Goal: Task Accomplishment & Management: Complete application form

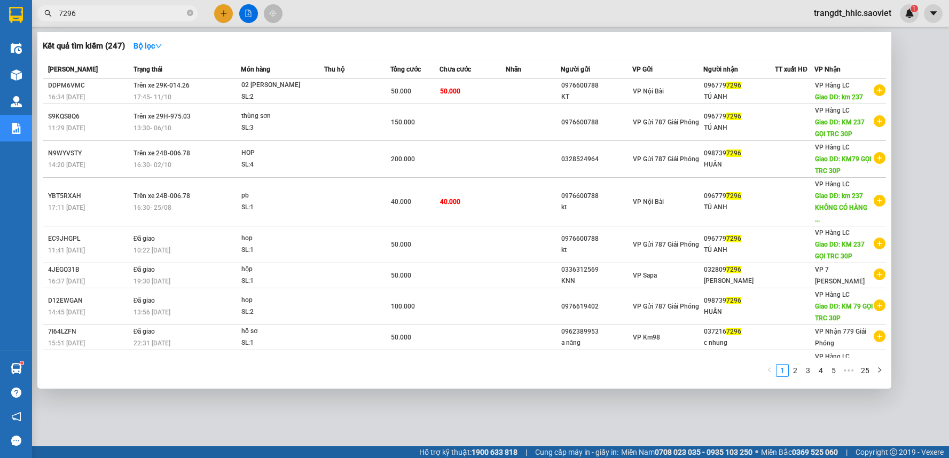
click at [122, 17] on input "7296" at bounding box center [122, 13] width 126 height 12
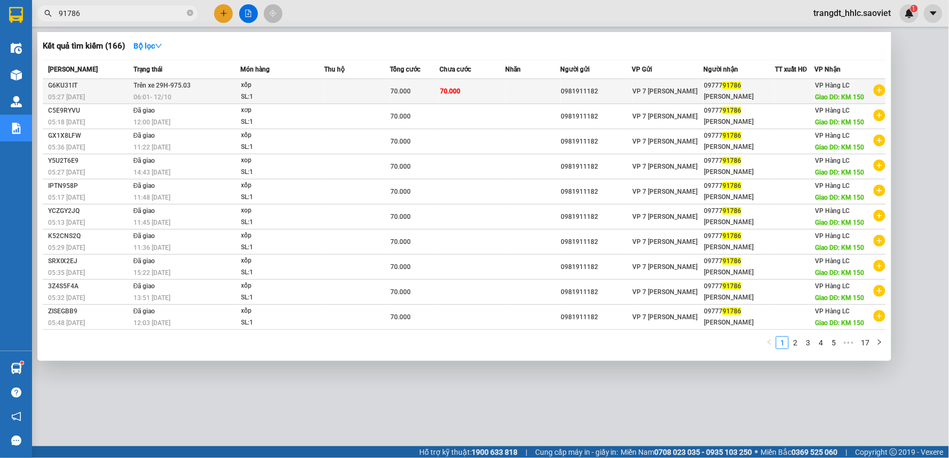
type input "91786"
click at [478, 88] on td "70.000" at bounding box center [472, 91] width 66 height 25
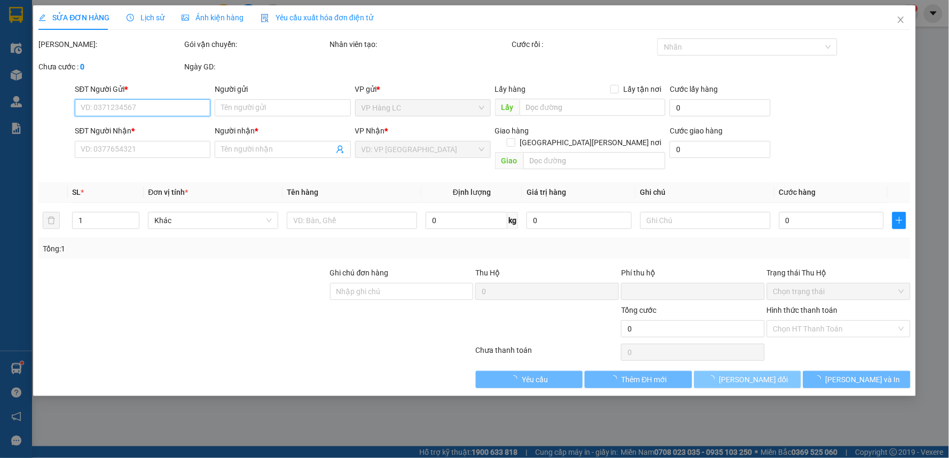
type input "0981911182"
type input "0977791786"
type input "[PERSON_NAME]"
type input "KM 150"
type input "0"
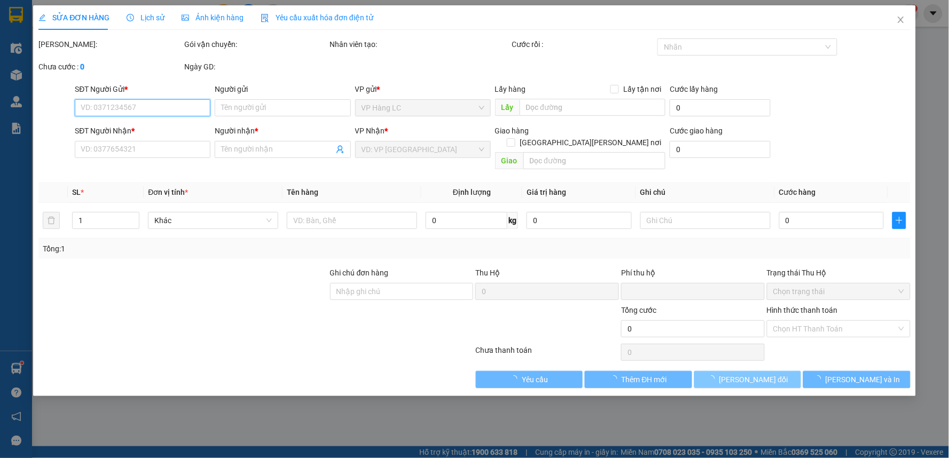
type input "70.000"
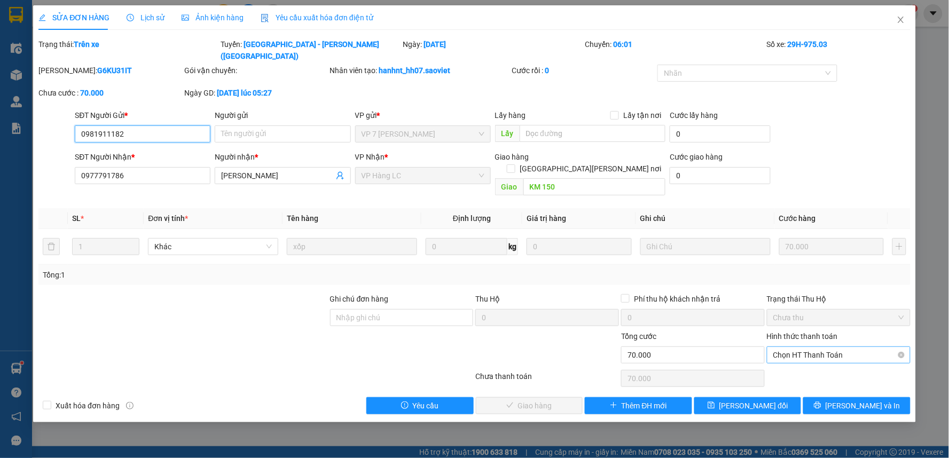
drag, startPoint x: 802, startPoint y: 328, endPoint x: 805, endPoint y: 340, distance: 12.0
click at [802, 347] on span "Chọn HT Thanh Toán" at bounding box center [838, 355] width 131 height 16
drag, startPoint x: 805, startPoint y: 340, endPoint x: 626, endPoint y: 375, distance: 181.7
click at [803, 349] on div "Tại văn phòng" at bounding box center [839, 353] width 131 height 12
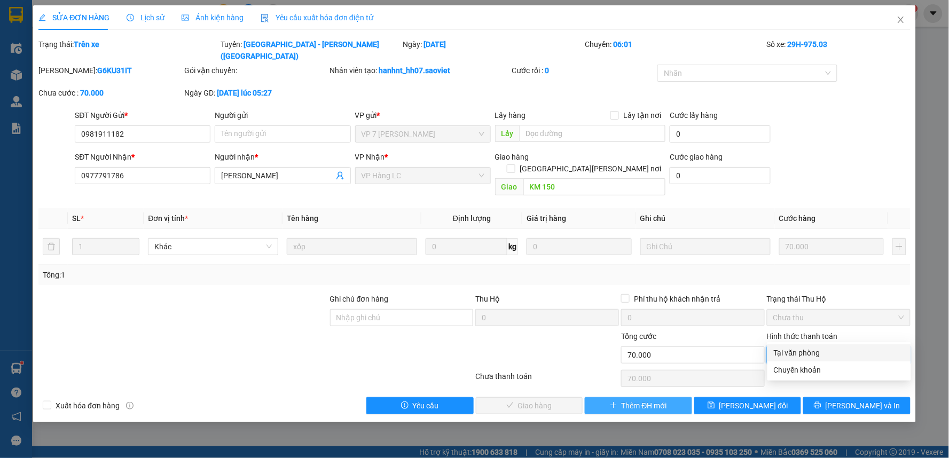
type input "0"
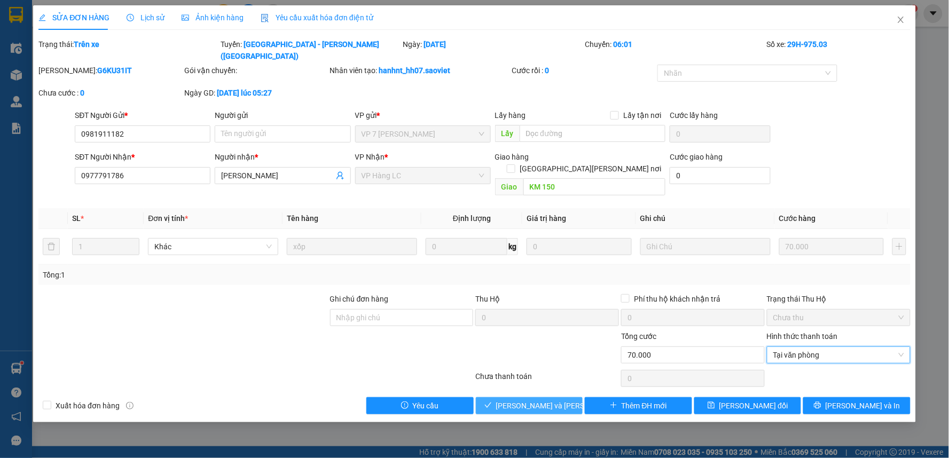
click at [548, 400] on span "[PERSON_NAME] và [PERSON_NAME] hàng" at bounding box center [568, 406] width 144 height 12
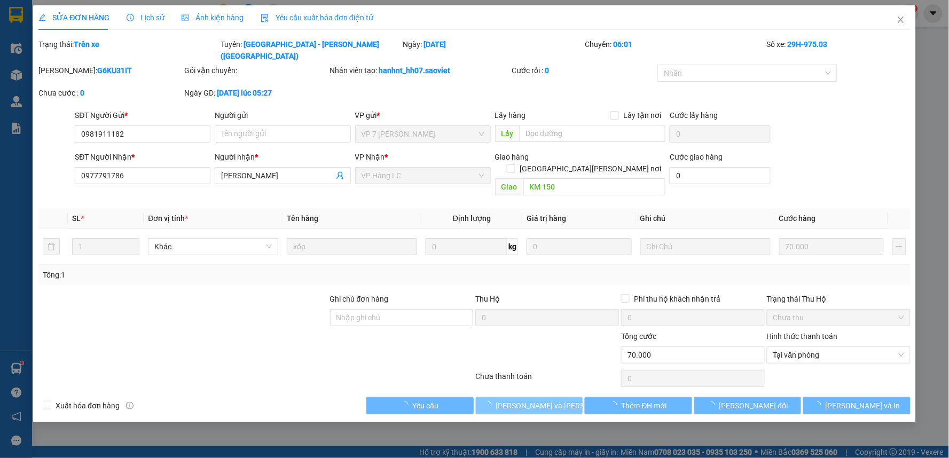
click at [550, 400] on span "[PERSON_NAME] và [PERSON_NAME] hàng" at bounding box center [568, 406] width 144 height 12
drag, startPoint x: 550, startPoint y: 386, endPoint x: 697, endPoint y: 200, distance: 236.7
click at [550, 400] on span "[PERSON_NAME] và [PERSON_NAME] hàng" at bounding box center [568, 406] width 144 height 12
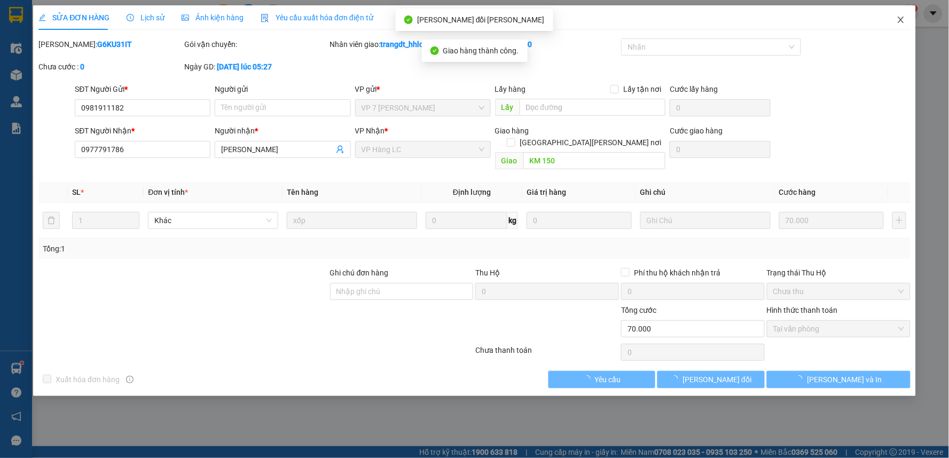
click at [899, 22] on icon "close" at bounding box center [900, 19] width 9 height 9
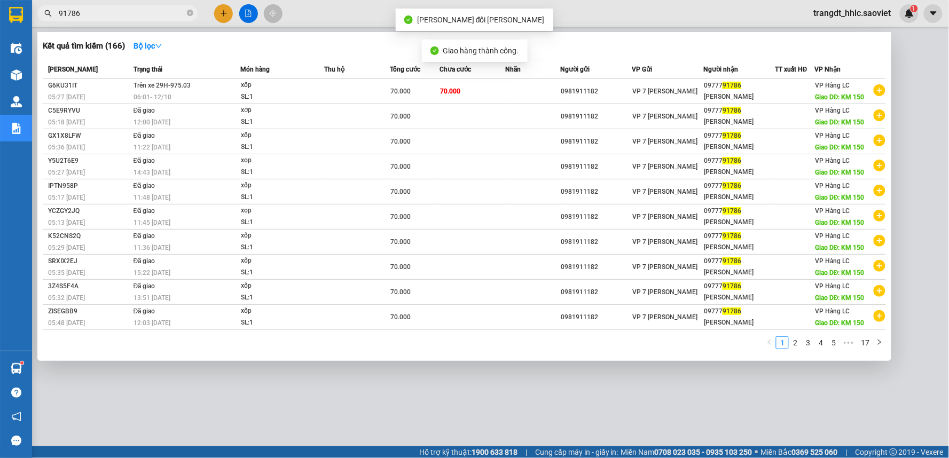
click at [123, 12] on input "91786" at bounding box center [122, 13] width 126 height 12
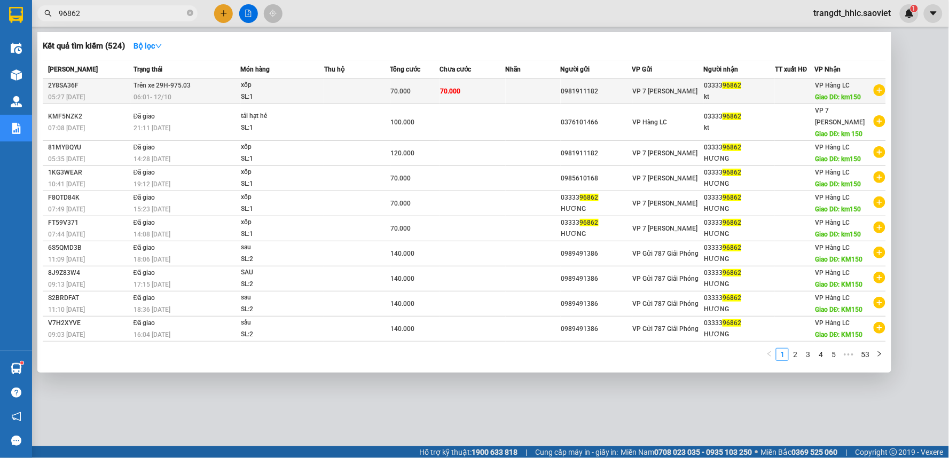
type input "96862"
click at [457, 88] on span "70.000" at bounding box center [450, 91] width 20 height 7
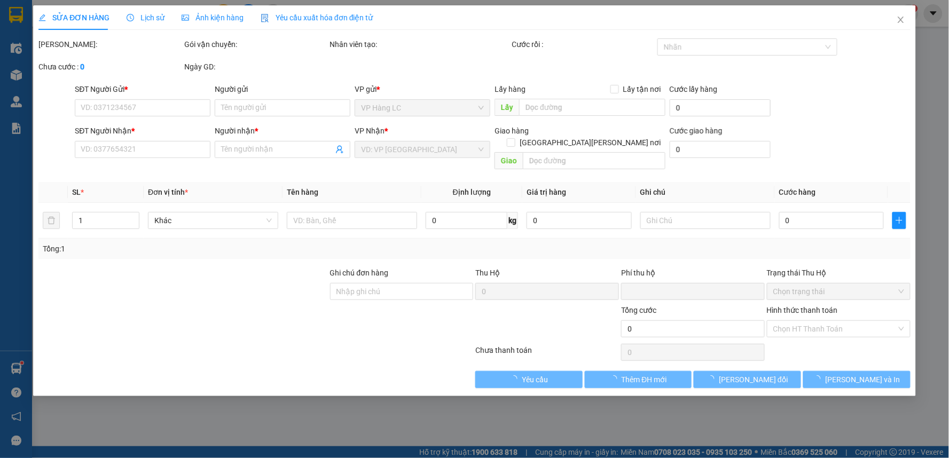
type input "0981911182"
type input "0333396862"
type input "kt"
type input "km150"
type input "0"
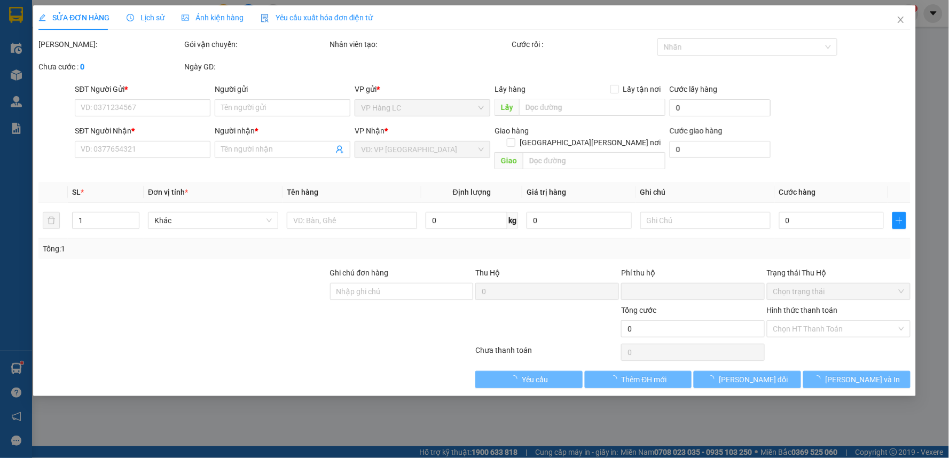
type input "70.000"
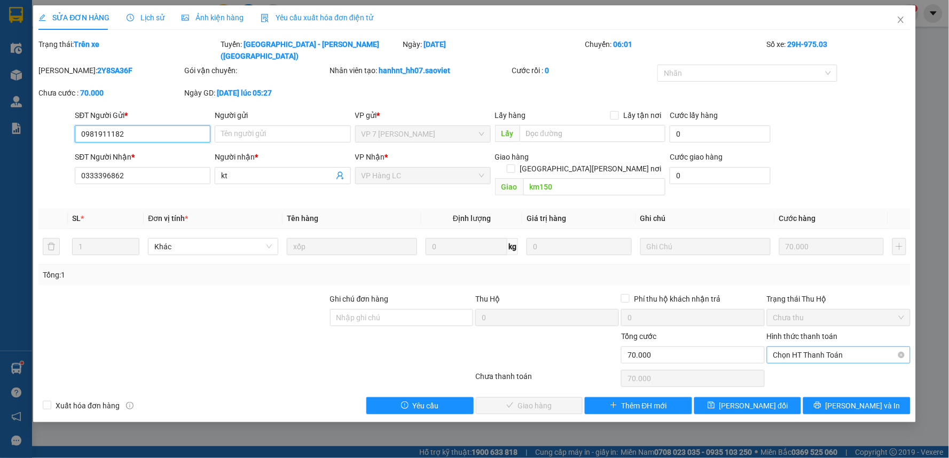
click at [793, 347] on span "Chọn HT Thanh Toán" at bounding box center [838, 355] width 131 height 16
click at [792, 349] on div "Tại văn phòng" at bounding box center [839, 353] width 131 height 12
type input "0"
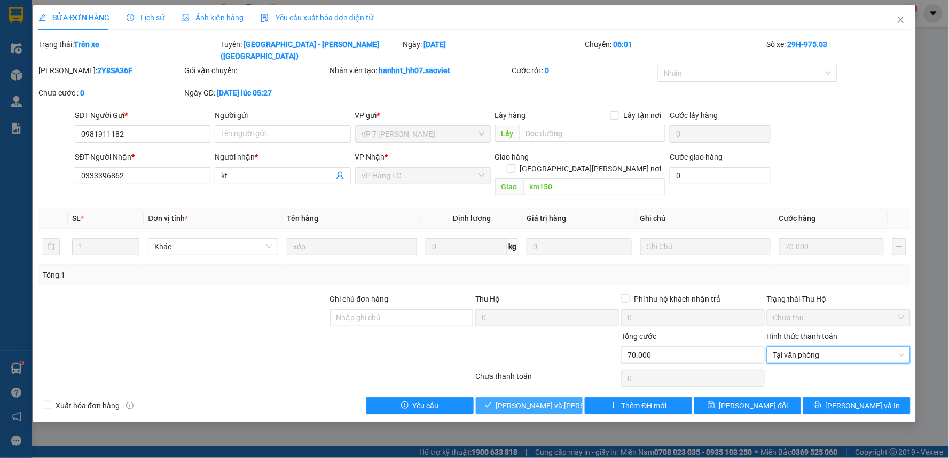
click at [553, 400] on span "[PERSON_NAME] và [PERSON_NAME] hàng" at bounding box center [568, 406] width 144 height 12
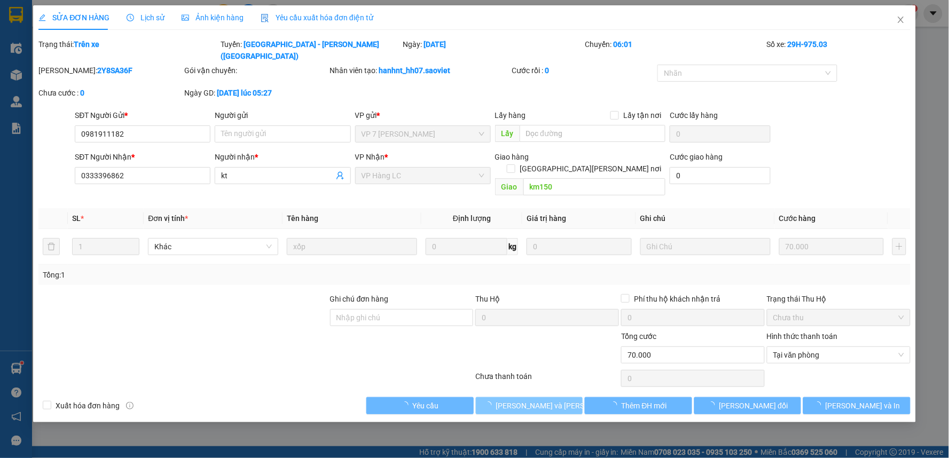
click at [553, 400] on span "[PERSON_NAME] và [PERSON_NAME] hàng" at bounding box center [568, 406] width 144 height 12
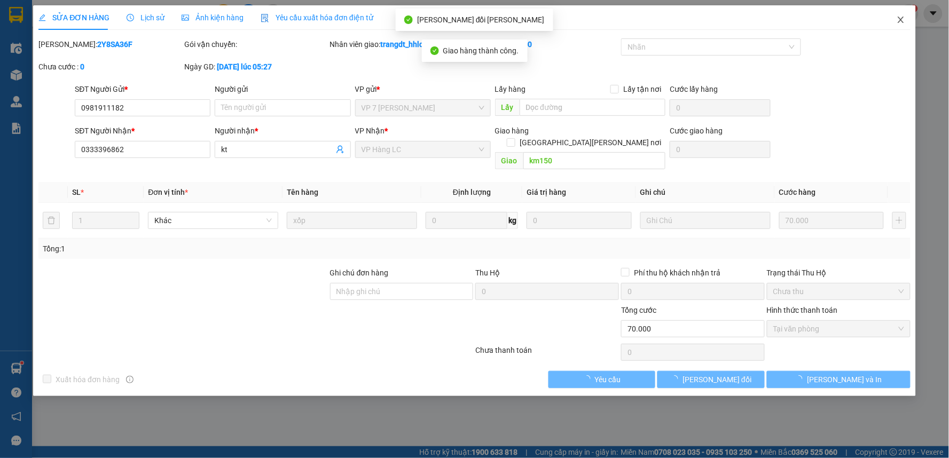
click at [903, 18] on icon "close" at bounding box center [901, 20] width 6 height 6
